Goal: Ask a question

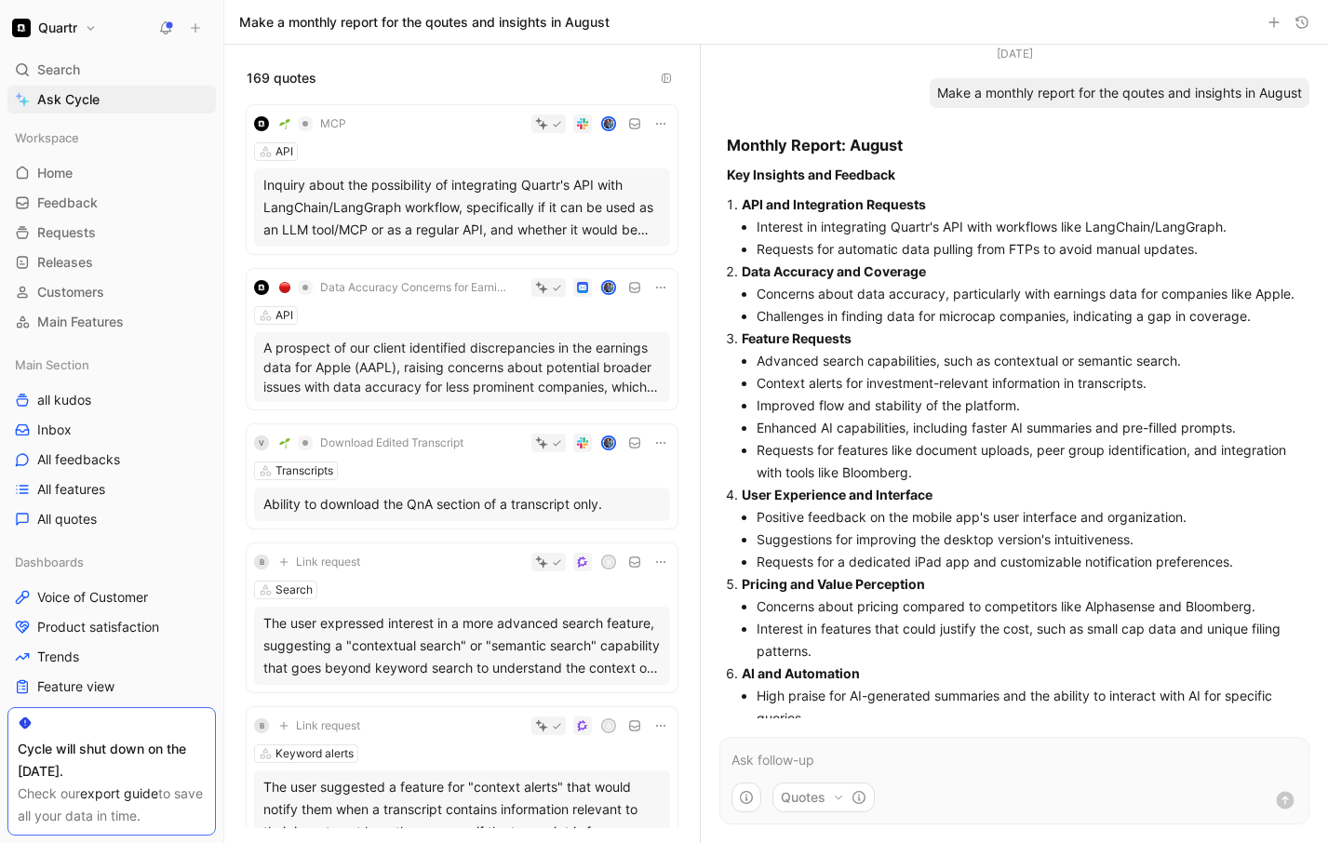
scroll to position [1249, 0]
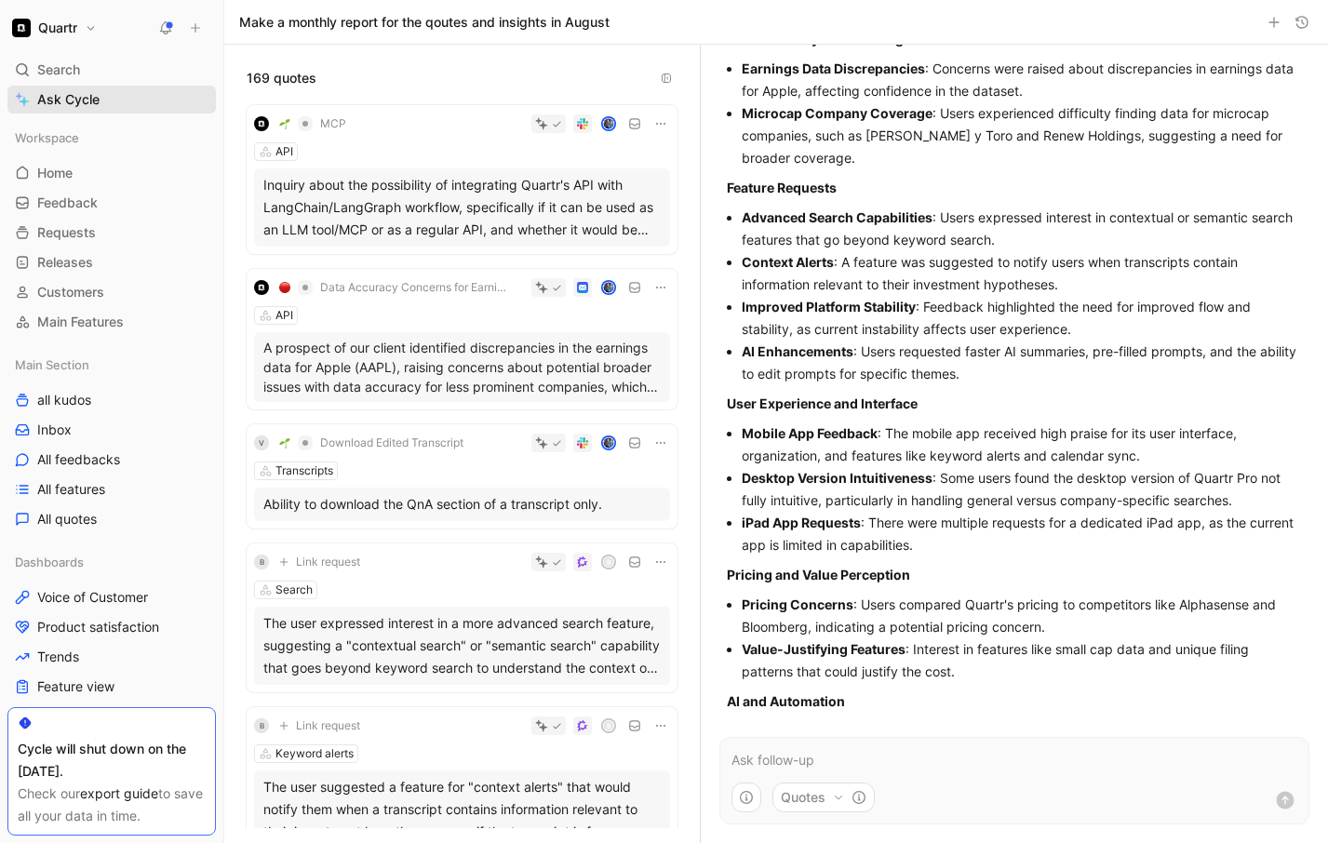
click at [69, 102] on span "Ask Cycle" at bounding box center [68, 99] width 62 height 22
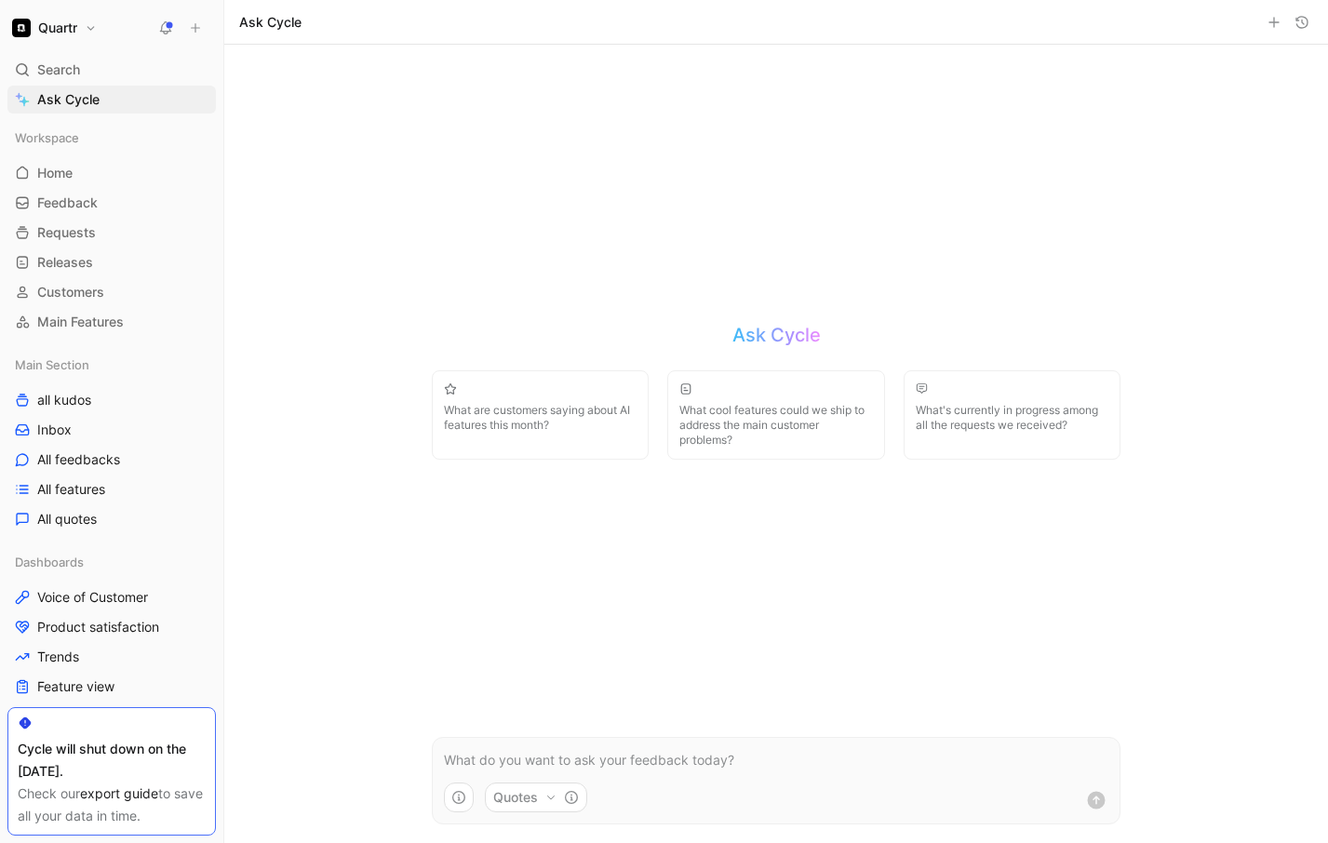
click at [522, 793] on button "Quotes" at bounding box center [536, 797] width 102 height 30
click at [462, 750] on html "Quartr Search ⌘ K Ask Cycle Workspace Home G then H Feedback G then F Requests …" at bounding box center [664, 421] width 1328 height 843
click at [462, 752] on p at bounding box center [776, 760] width 664 height 22
click at [459, 795] on icon "button" at bounding box center [458, 797] width 15 height 15
click at [890, 760] on html "Quartr Search ⌘ K Ask Cycle Workspace Home G then H Feedback G then F Requests …" at bounding box center [664, 421] width 1328 height 843
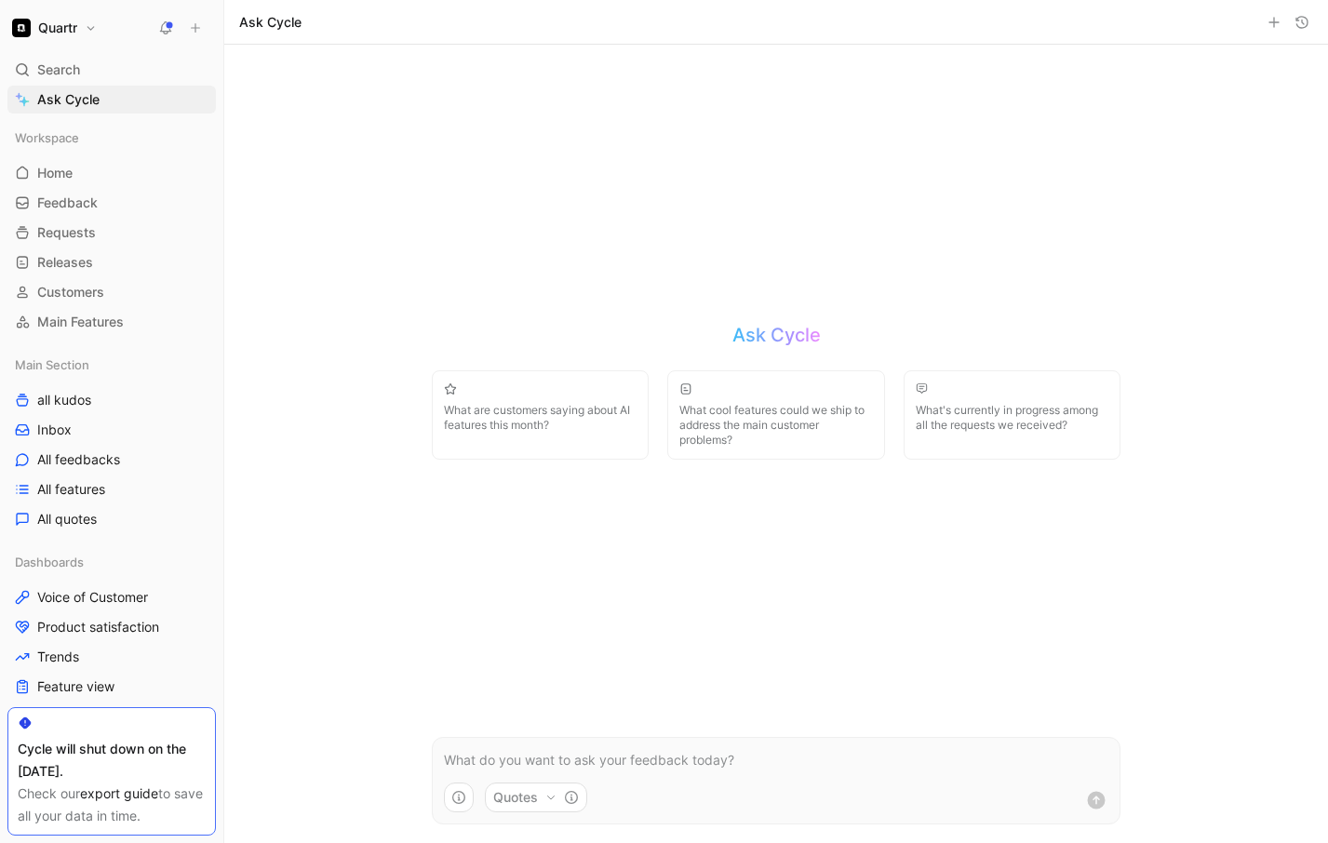
click at [788, 750] on p at bounding box center [776, 760] width 664 height 22
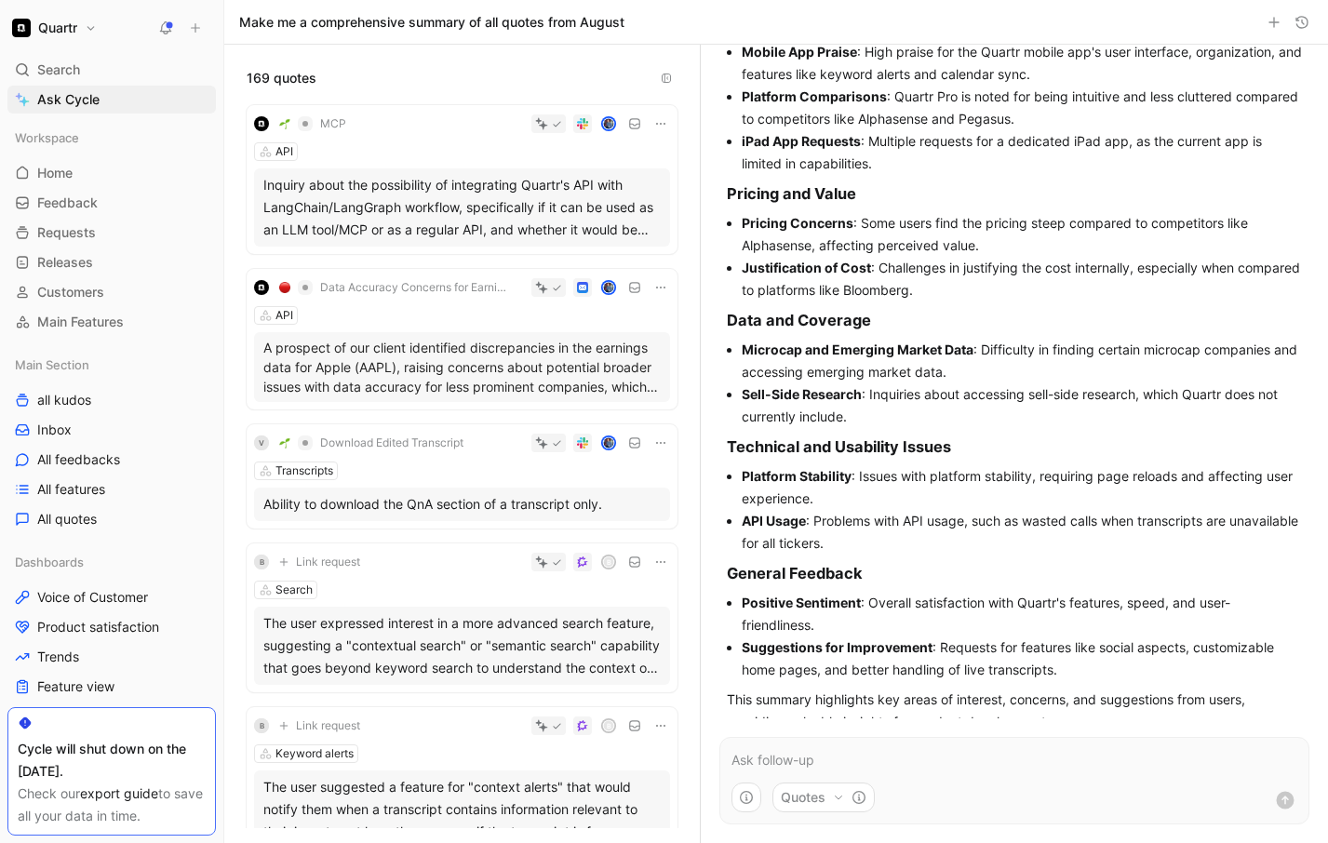
scroll to position [584, 0]
